Goal: Information Seeking & Learning: Learn about a topic

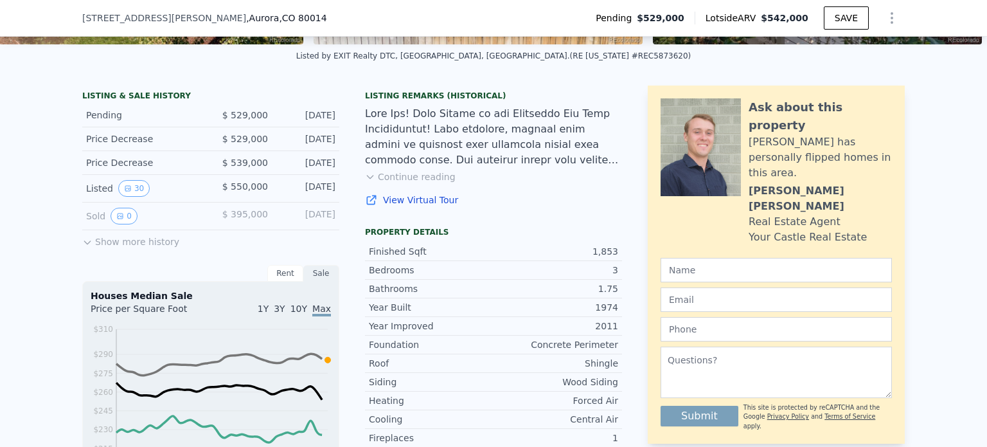
scroll to position [273, 0]
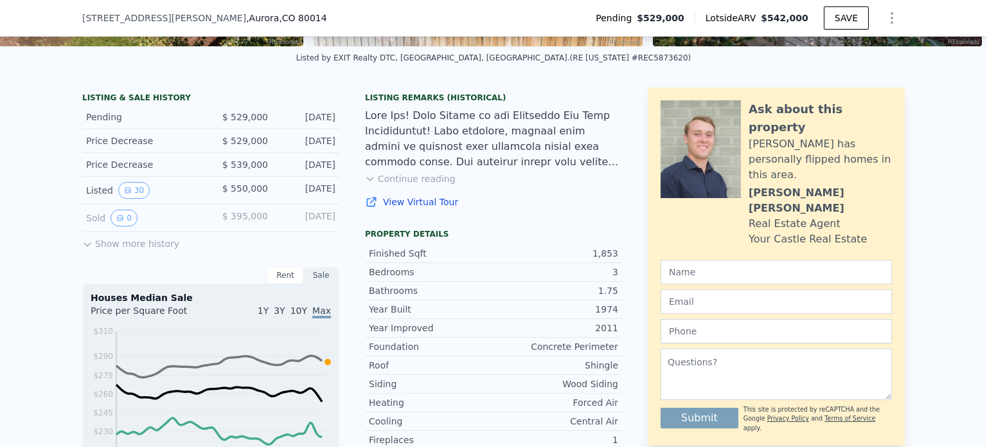
click at [134, 249] on button "Show more history" at bounding box center [130, 241] width 97 height 18
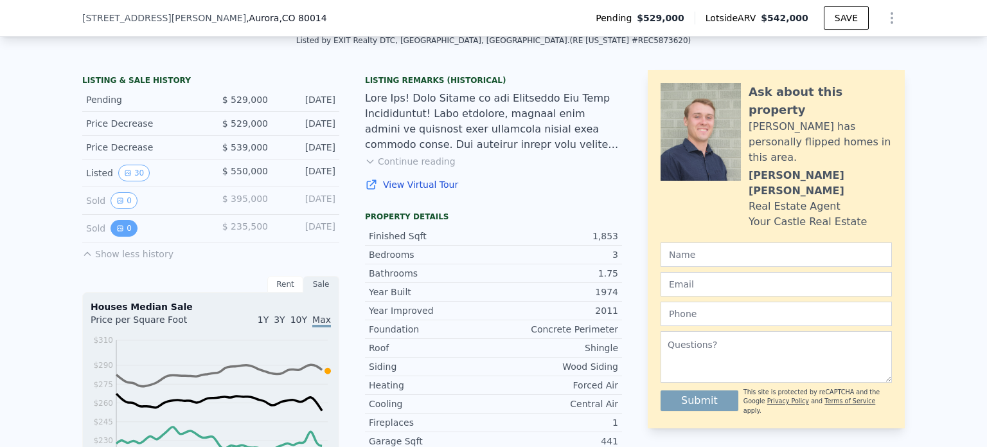
scroll to position [289, 0]
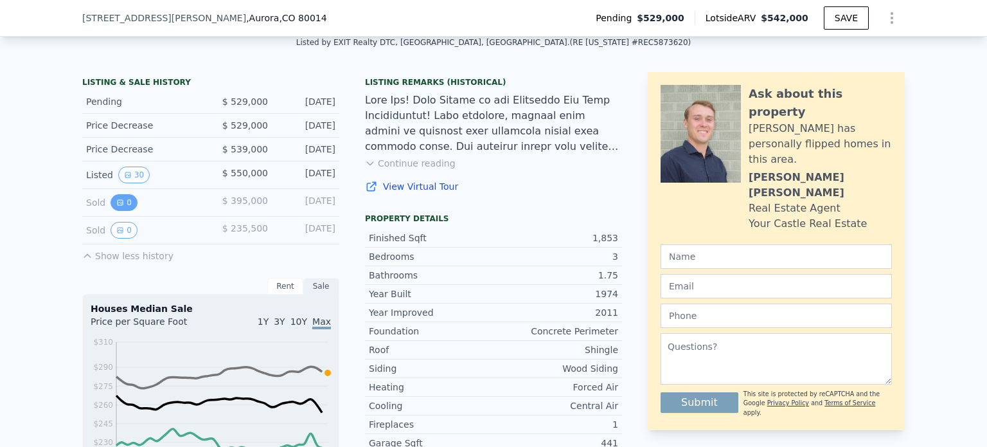
click at [116, 206] on icon "View historical data" at bounding box center [120, 203] width 8 height 8
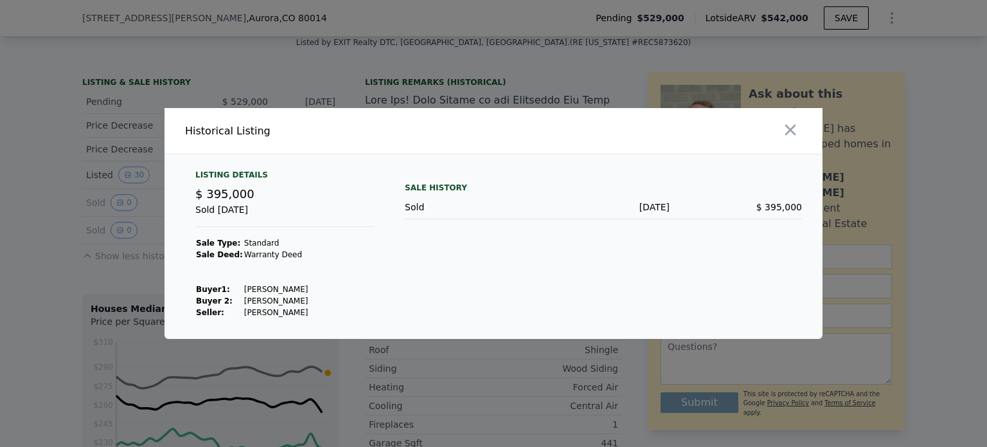
click at [89, 239] on div at bounding box center [493, 223] width 987 height 447
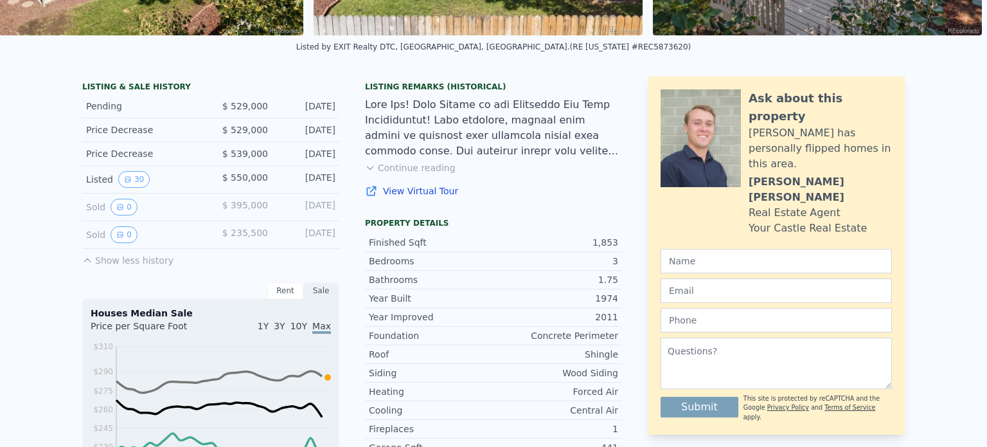
scroll to position [0, 0]
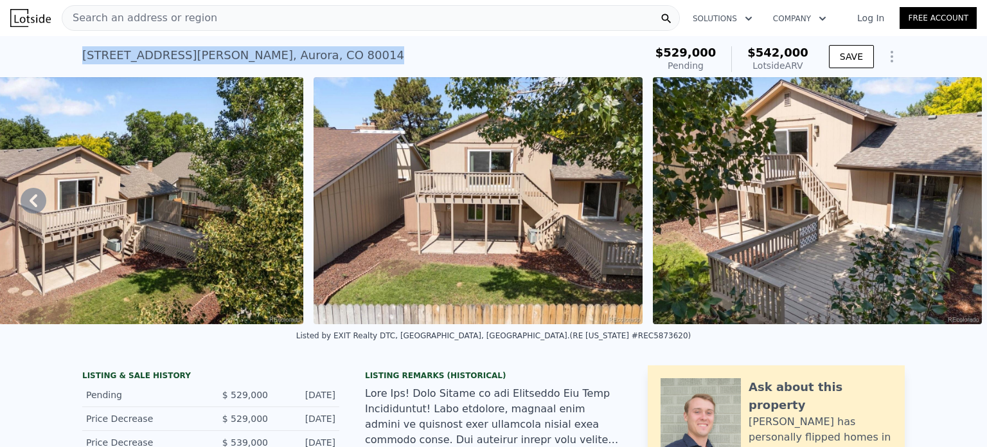
drag, startPoint x: 265, startPoint y: 56, endPoint x: 64, endPoint y: 49, distance: 200.6
click at [64, 49] on div "[STREET_ADDRESS][PERSON_NAME] Pending from $529k (~ARV $542k ) $529,000 Pending…" at bounding box center [493, 56] width 987 height 41
copy div "[STREET_ADDRESS][PERSON_NAME]"
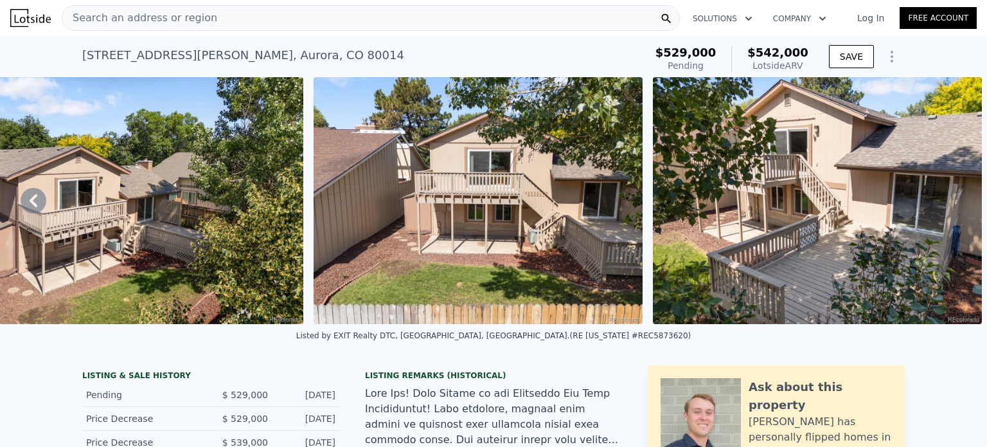
click at [97, 13] on span "Search an address or region" at bounding box center [139, 17] width 155 height 15
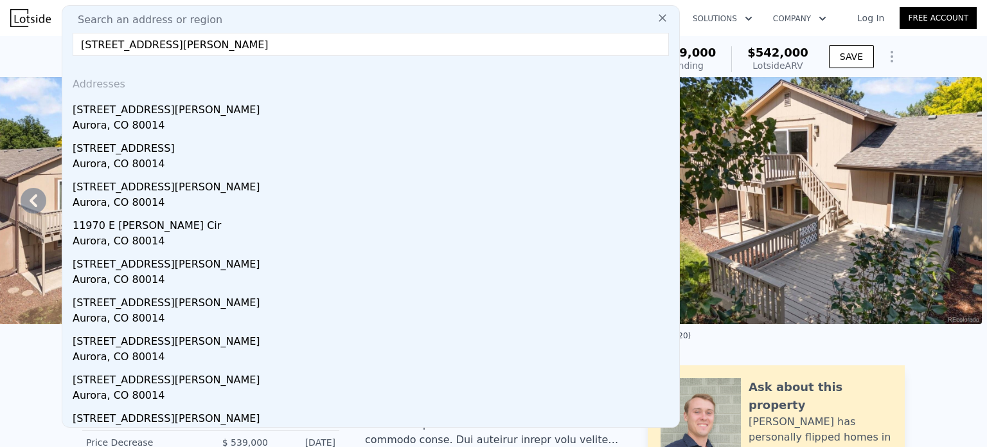
click at [105, 40] on input "[STREET_ADDRESS][PERSON_NAME]" at bounding box center [371, 44] width 596 height 23
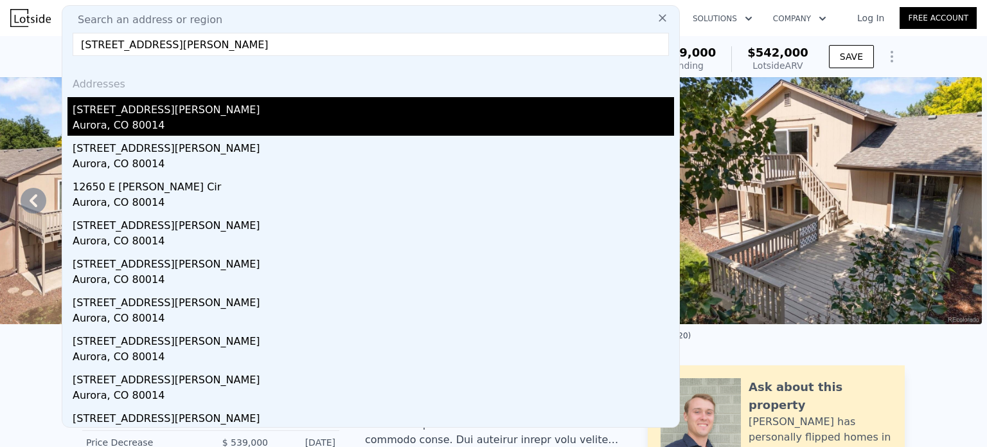
type input "[STREET_ADDRESS][PERSON_NAME]"
click at [442, 109] on div "[STREET_ADDRESS][PERSON_NAME]" at bounding box center [373, 107] width 601 height 21
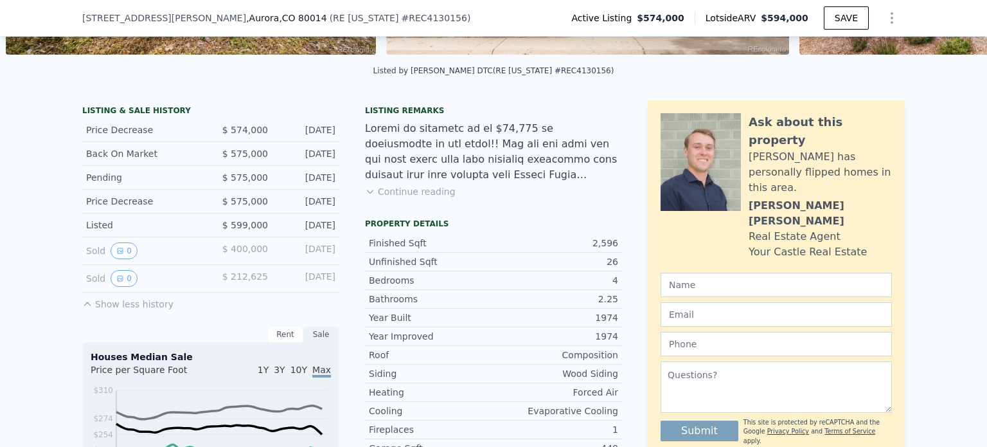
scroll to position [267, 0]
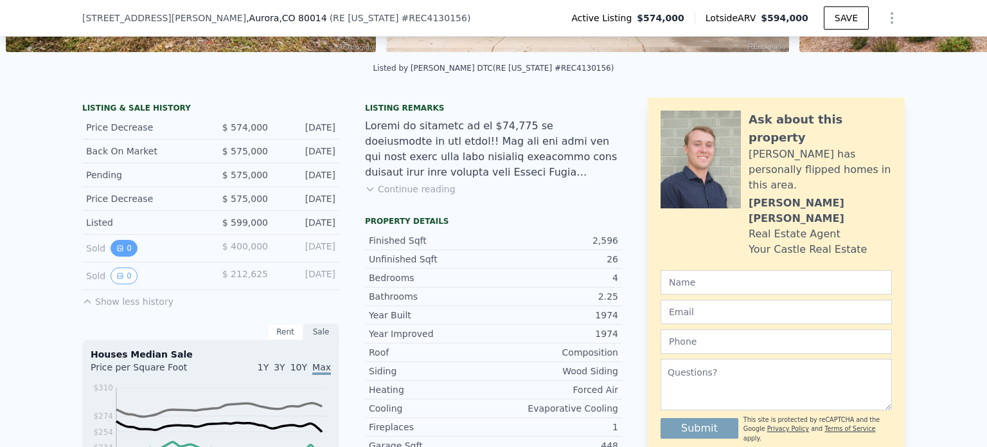
click at [116, 252] on icon "View historical data" at bounding box center [120, 248] width 8 height 8
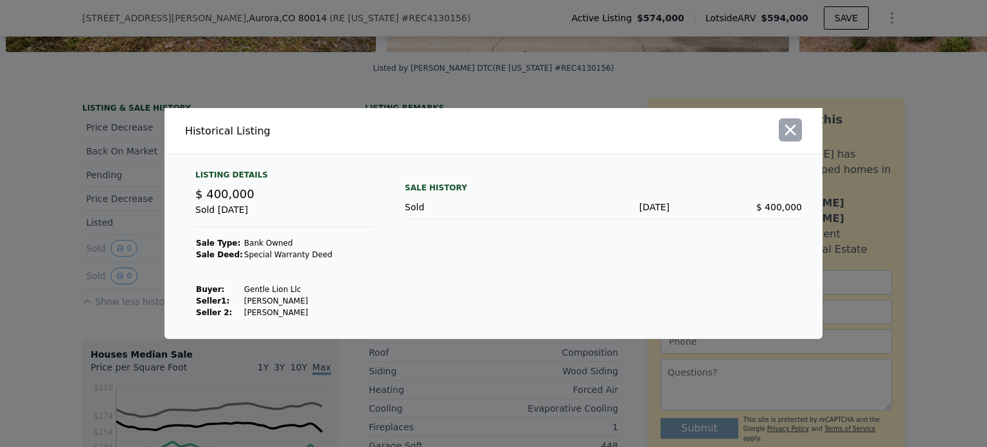
click at [785, 136] on icon "button" at bounding box center [790, 130] width 18 height 18
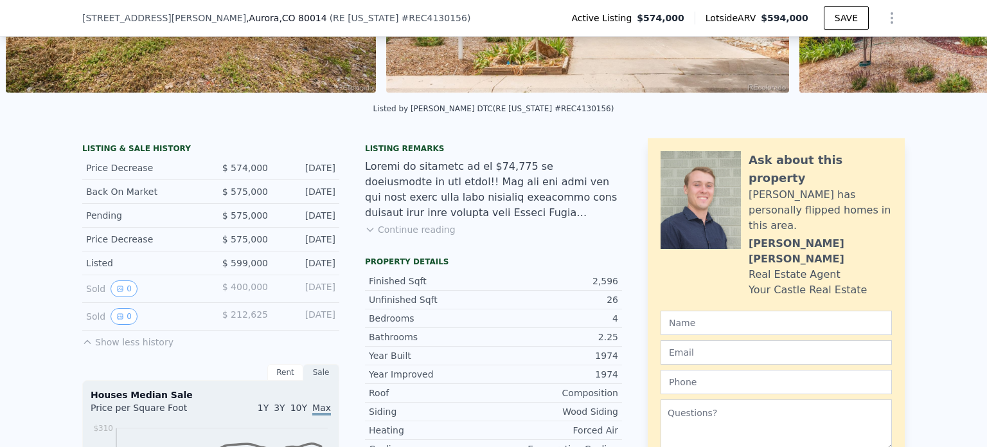
scroll to position [226, 0]
